Goal: Task Accomplishment & Management: Manage account settings

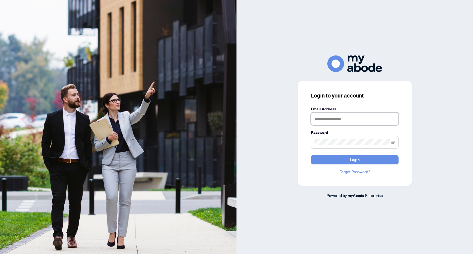
click at [348, 116] on input "text" at bounding box center [355, 119] width 88 height 13
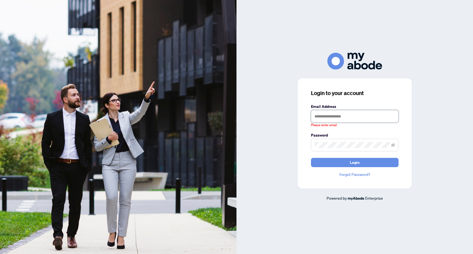
type input "**********"
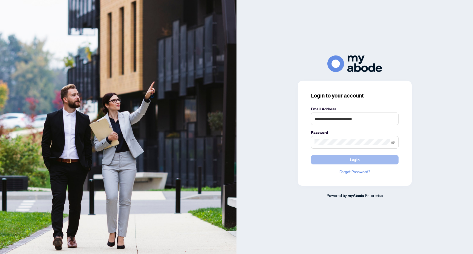
click at [357, 160] on span "Login" at bounding box center [355, 160] width 10 height 9
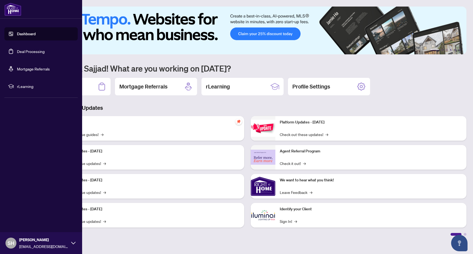
click at [17, 31] on link "Dashboard" at bounding box center [26, 33] width 19 height 5
click at [31, 52] on link "Deal Processing" at bounding box center [31, 51] width 28 height 5
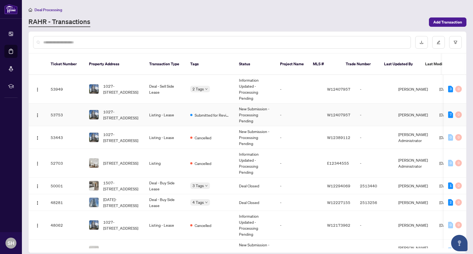
click at [176, 104] on td "Listing - Lease" at bounding box center [165, 115] width 41 height 23
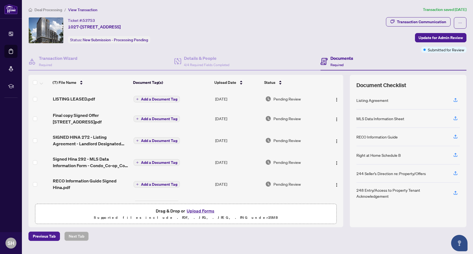
click at [51, 8] on span "Deal Processing" at bounding box center [48, 9] width 28 height 5
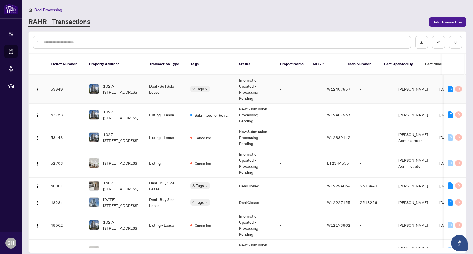
click at [219, 78] on td "2 Tags" at bounding box center [210, 89] width 49 height 29
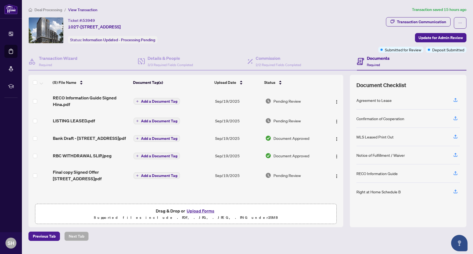
click at [48, 10] on span "Deal Processing" at bounding box center [48, 9] width 28 height 5
